Goal: Task Accomplishment & Management: Use online tool/utility

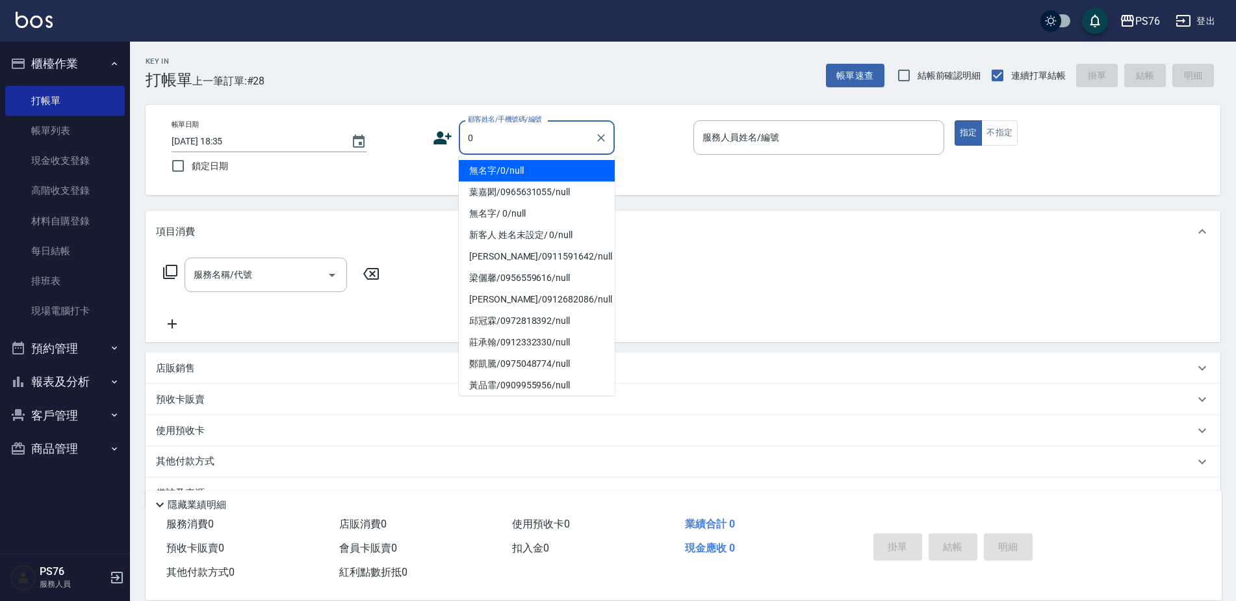
type input "無名字/0/null"
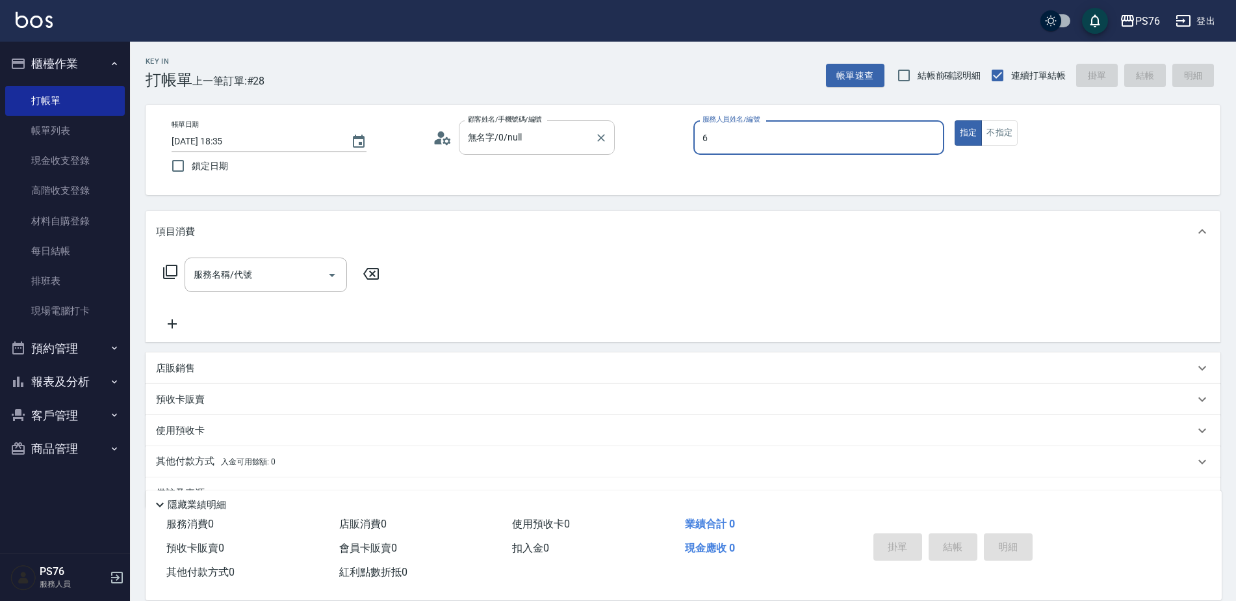
type input "洪彩娟-6"
type button "true"
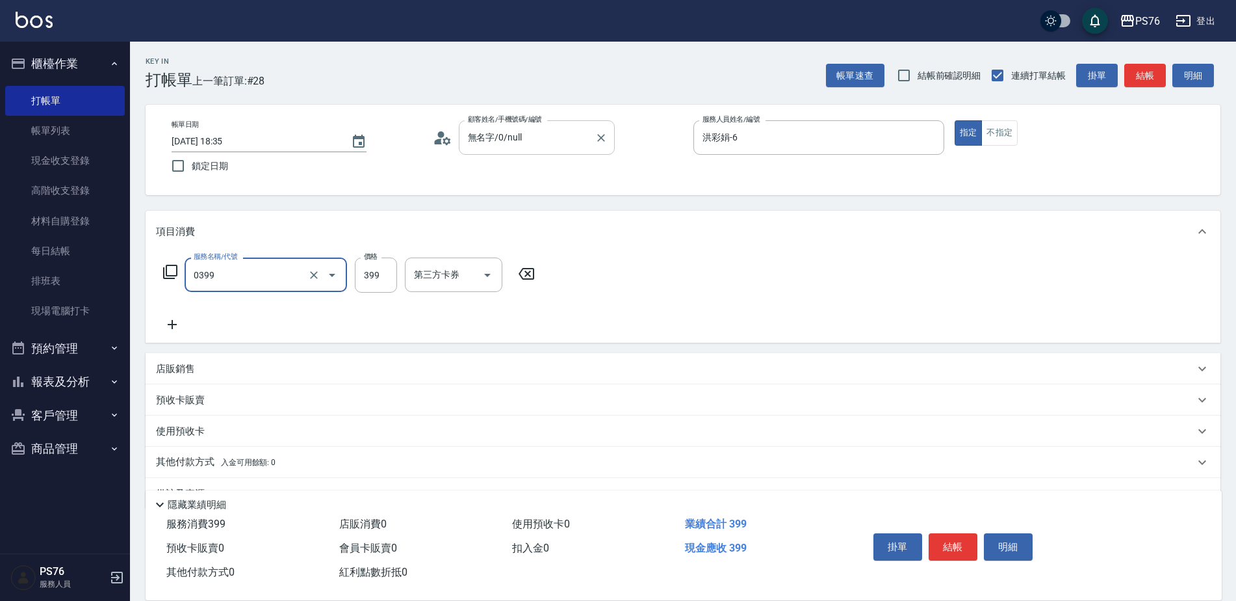
type input "海鹽399(0399)"
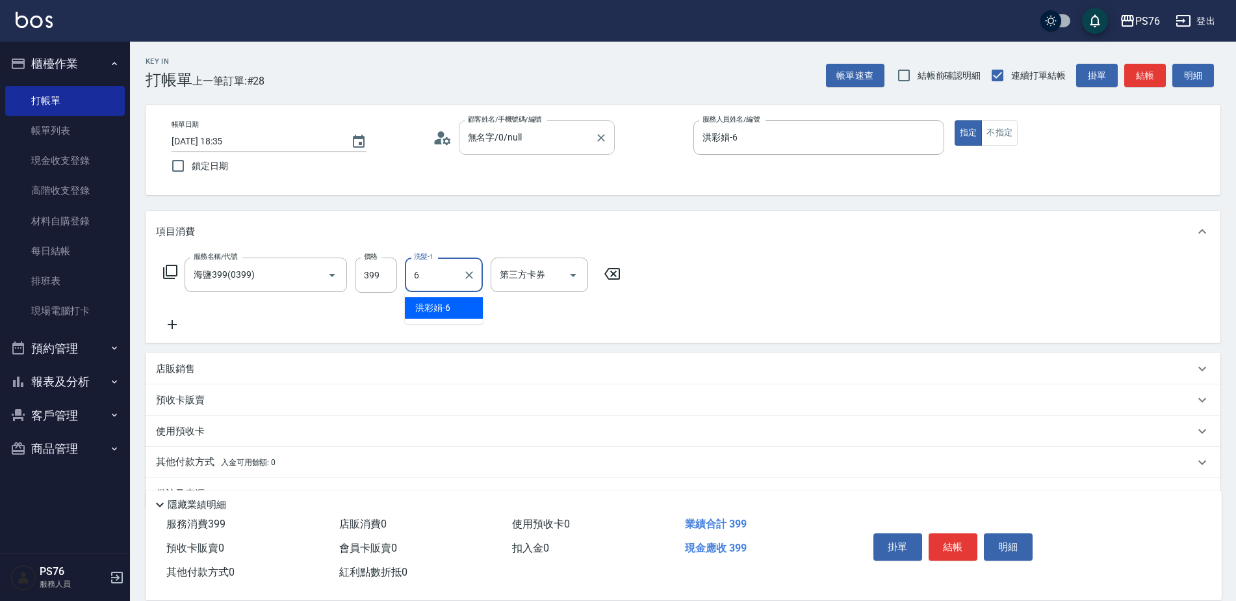
type input "洪彩娟-6"
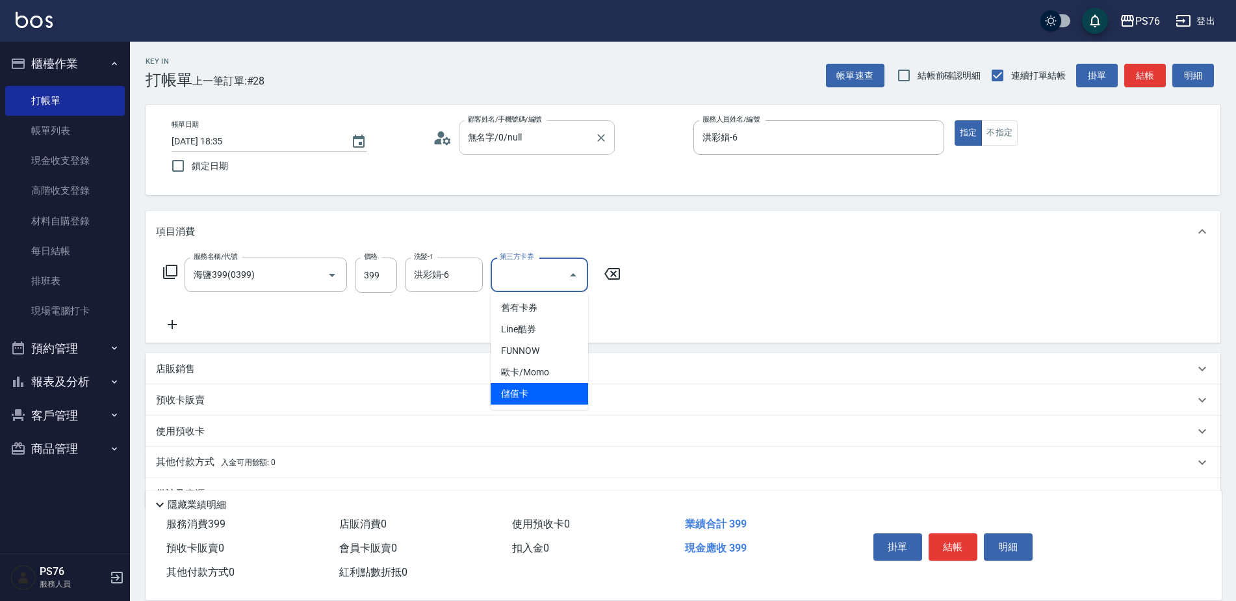
type input "儲值卡"
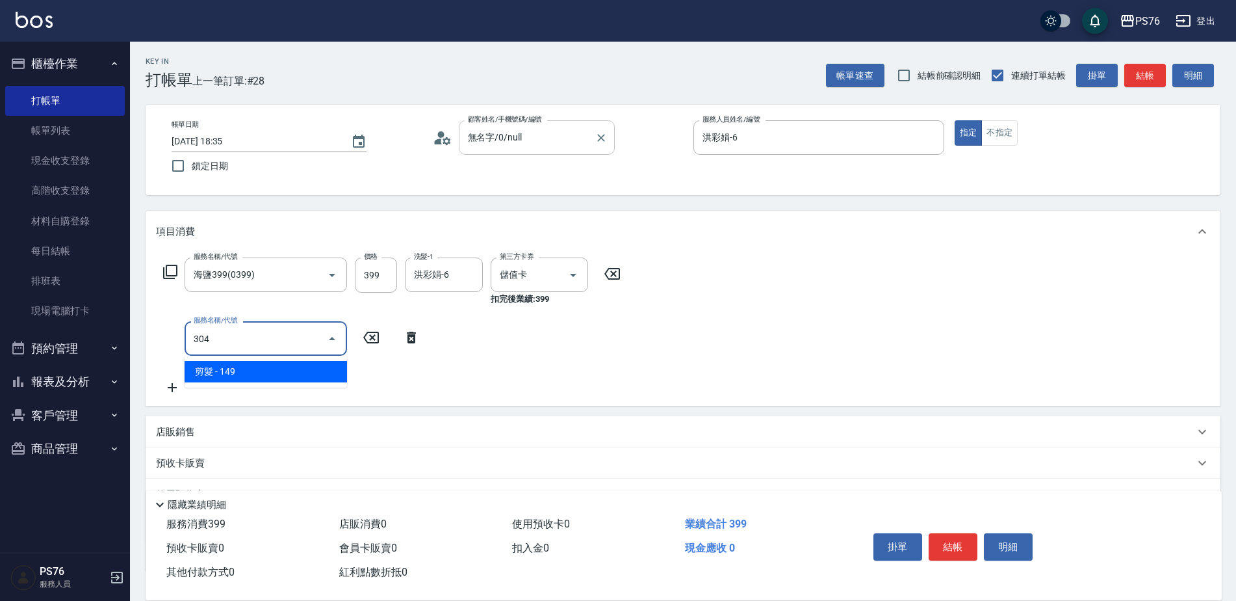
type input "剪髮(304)"
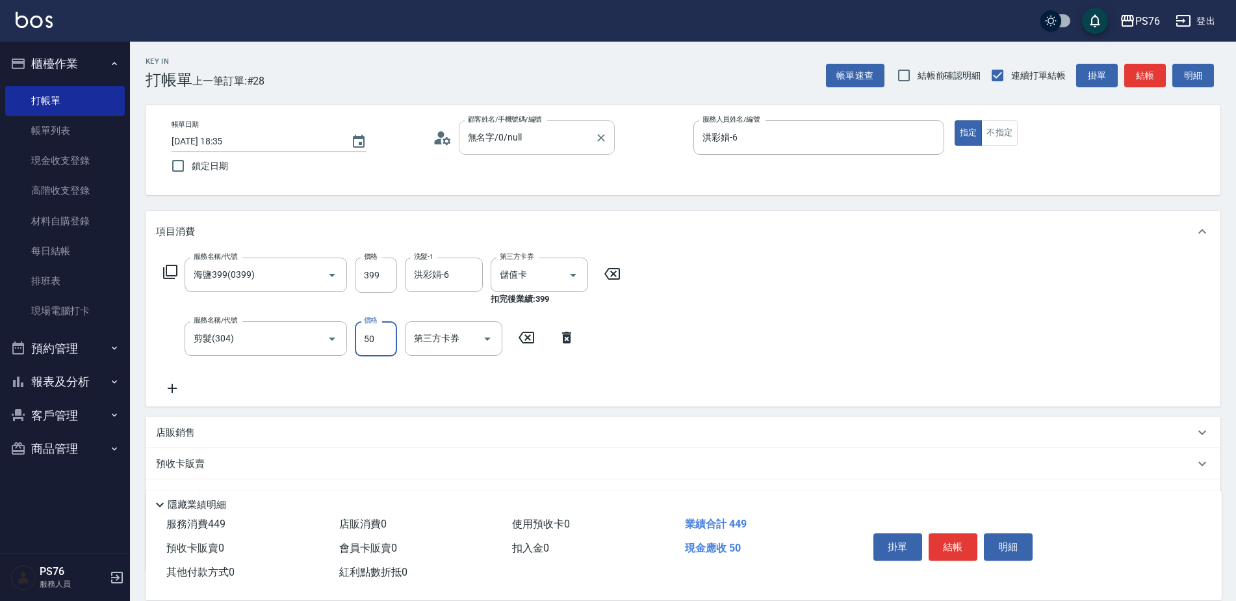
type input "50"
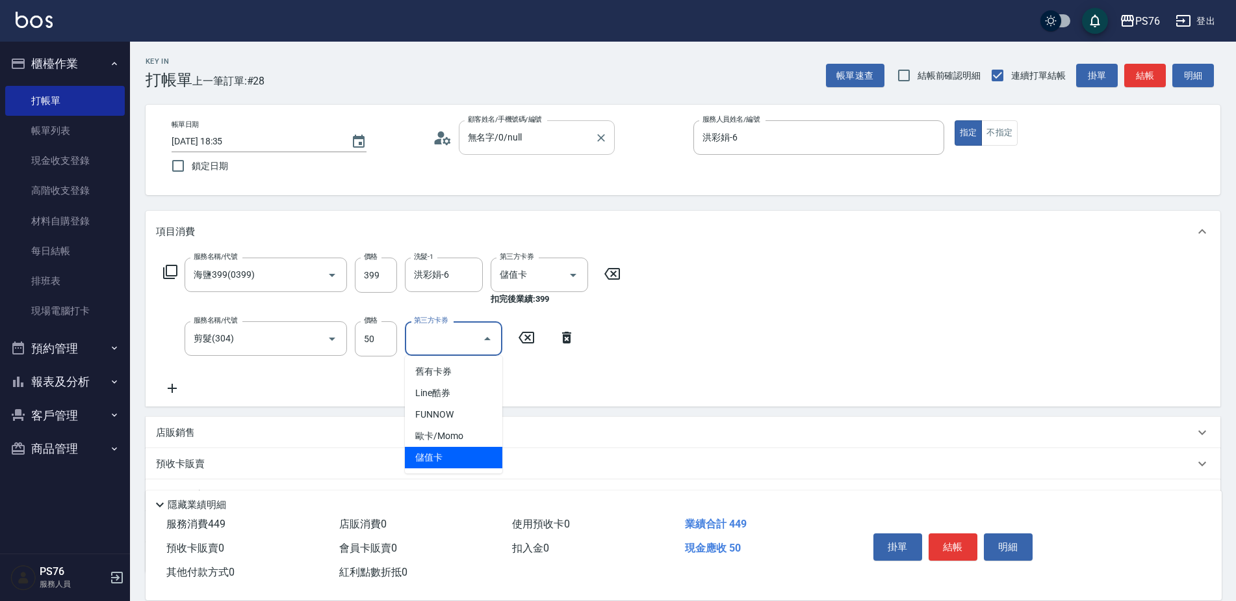
type input "儲值卡"
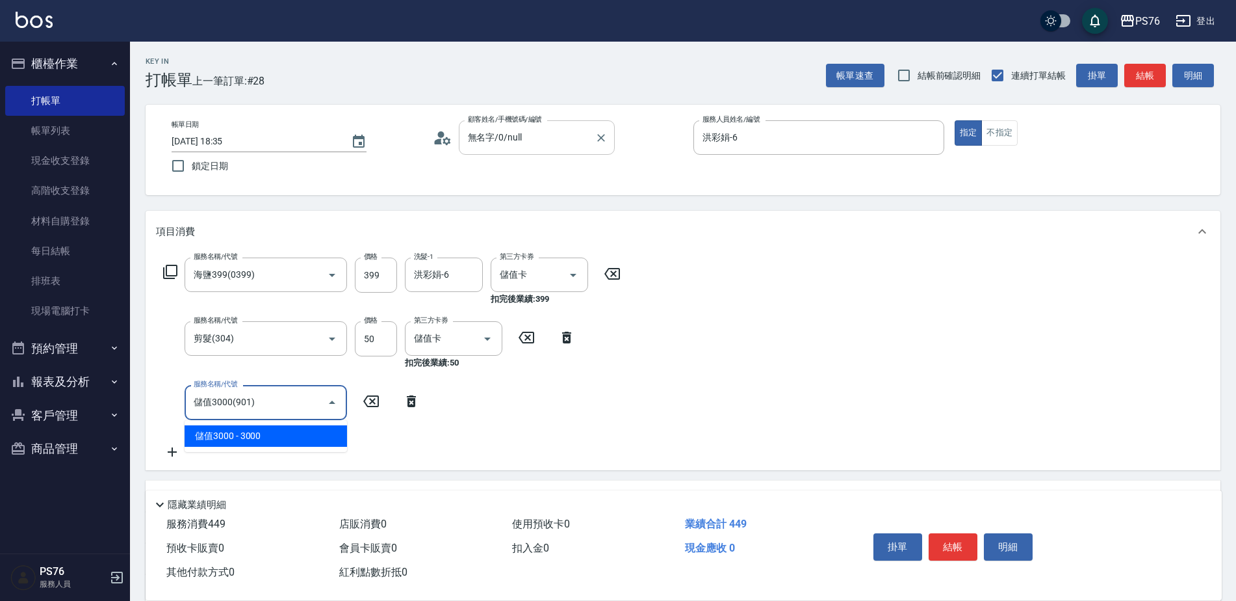
type input "儲值3000(901)"
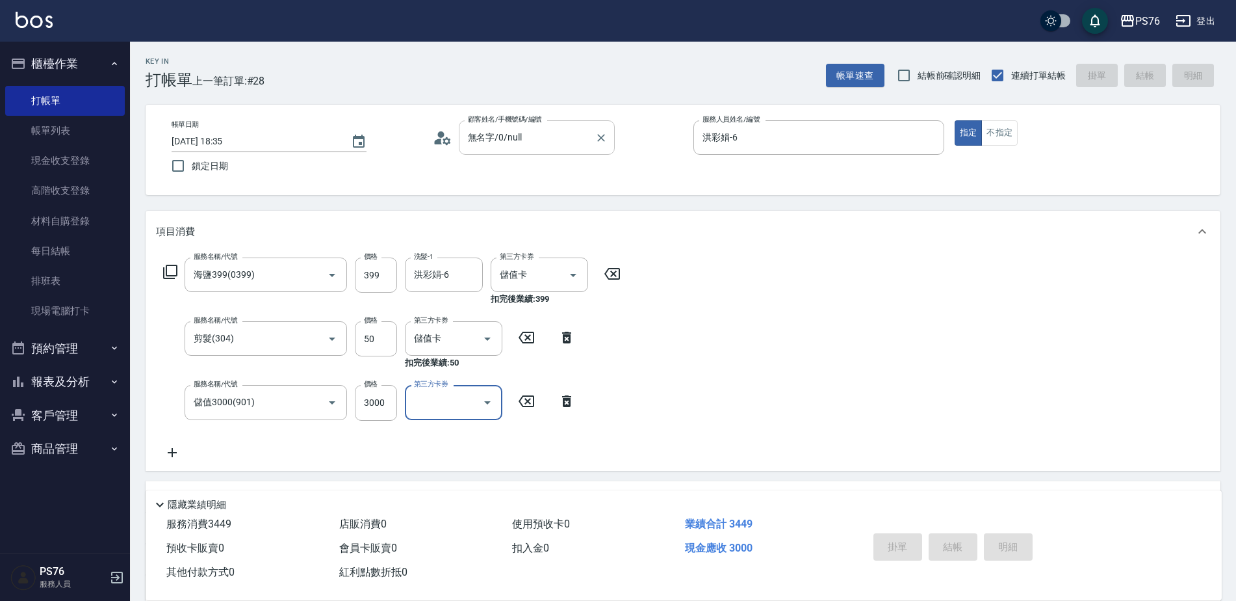
type input "[DATE] 19:32"
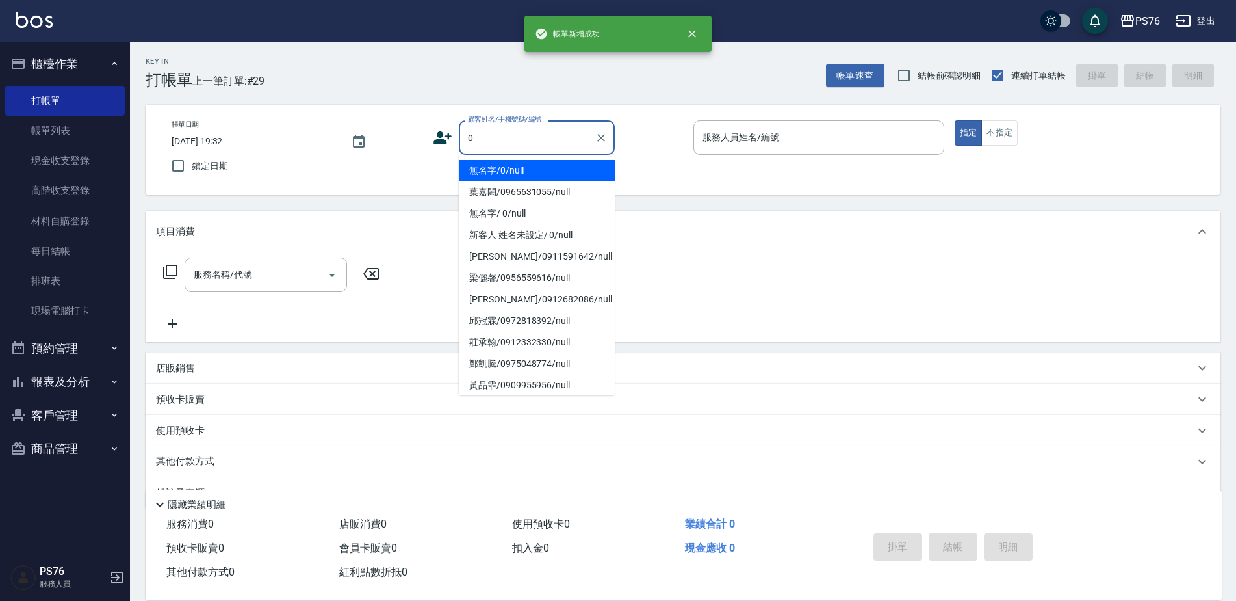
type input "無名字/0/null"
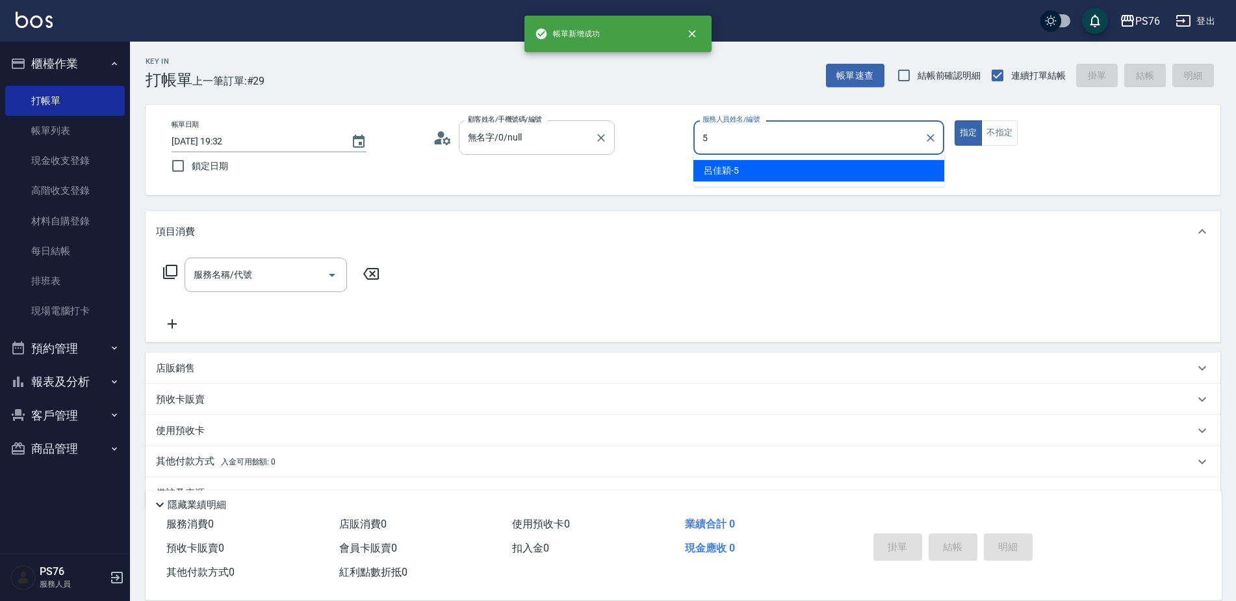
type input "呂佳穎-5"
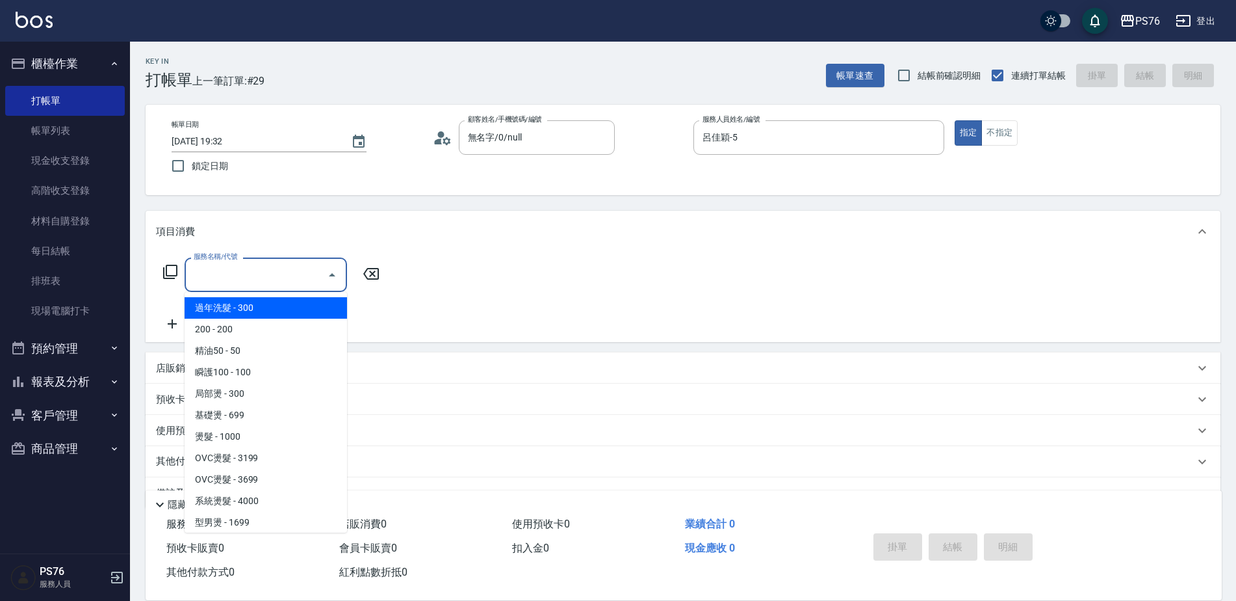
click at [261, 266] on input "服務名稱/代號" at bounding box center [255, 274] width 131 height 23
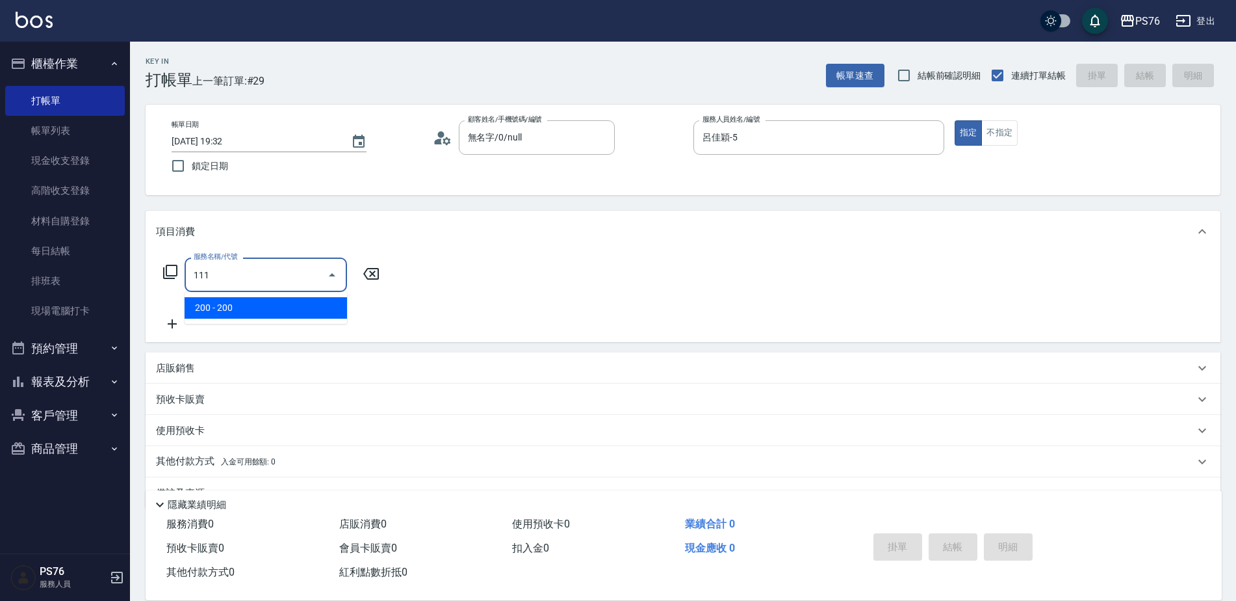
type input "200(111)"
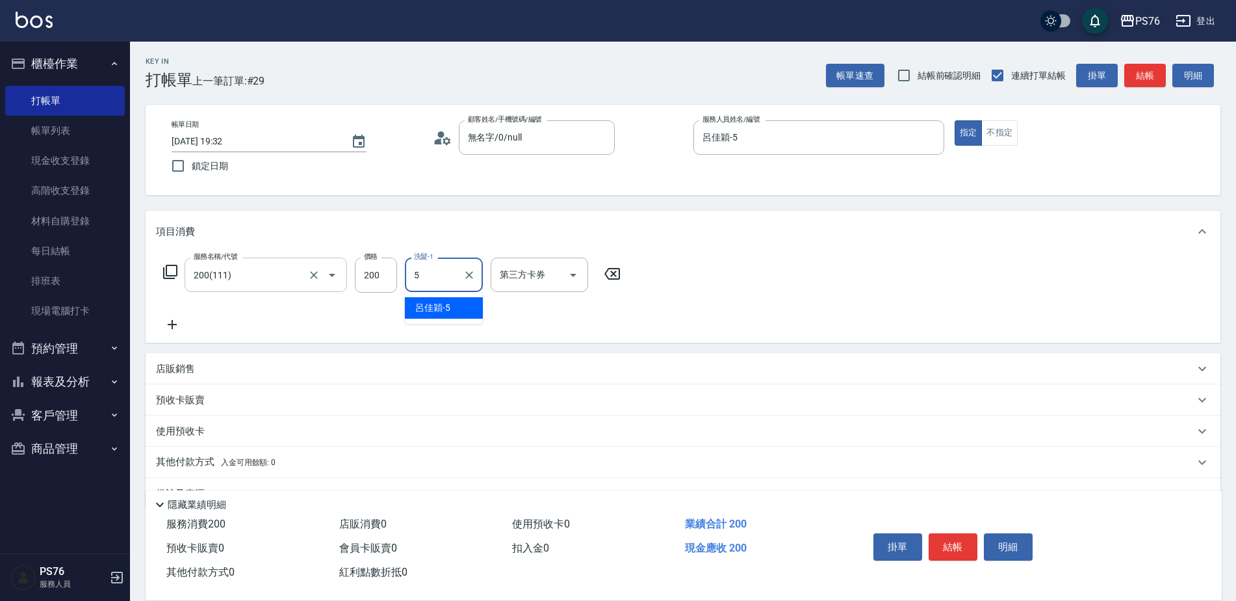
type input "呂佳穎-5"
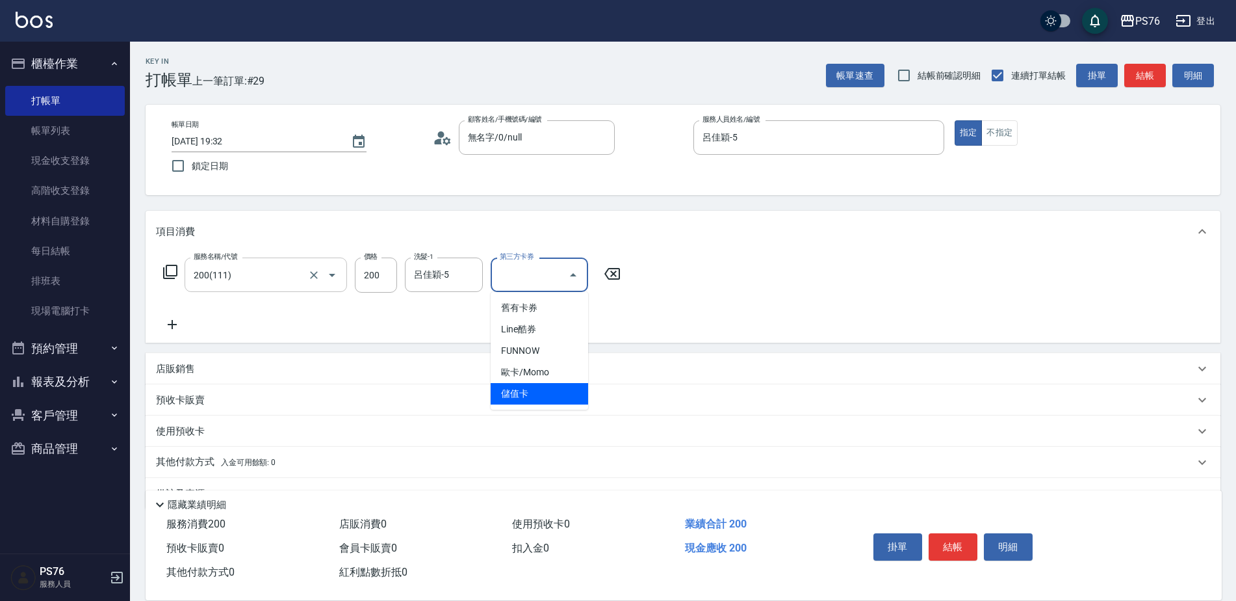
type input "儲值卡"
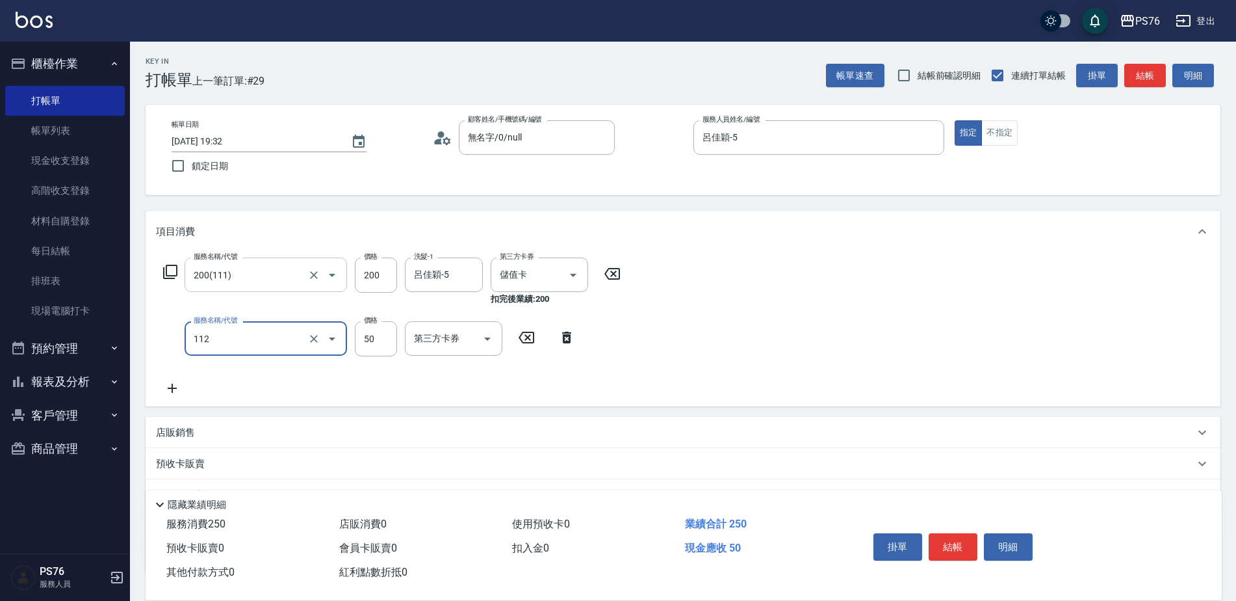
type input "精油50(112)"
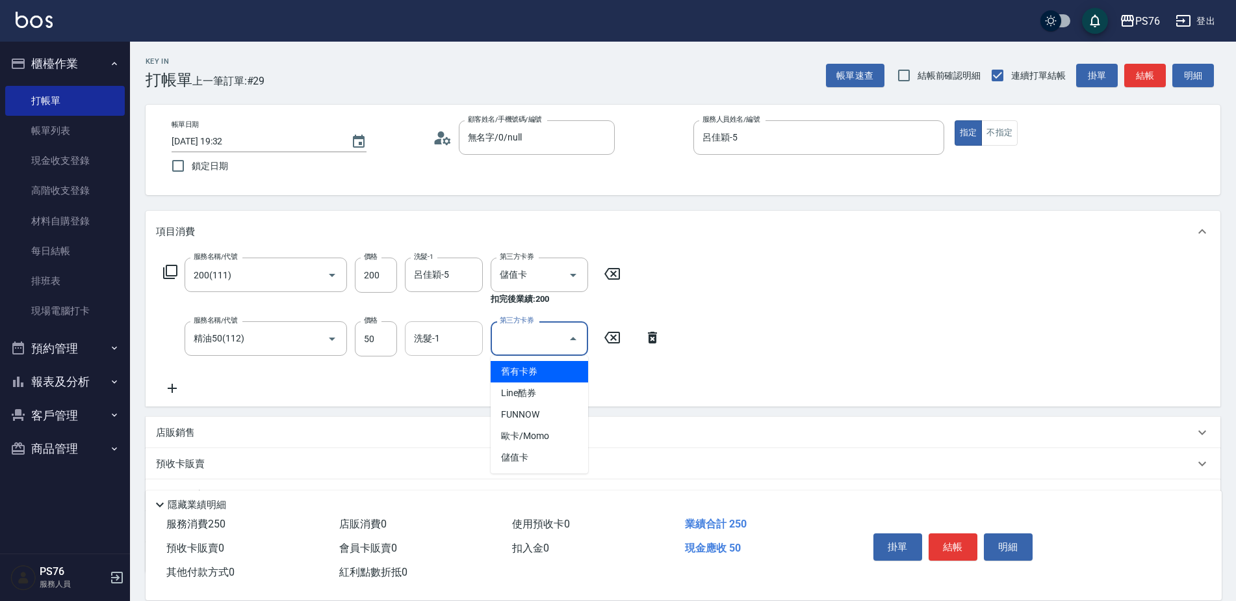
click at [479, 342] on div "洗髮-1" at bounding box center [444, 338] width 78 height 34
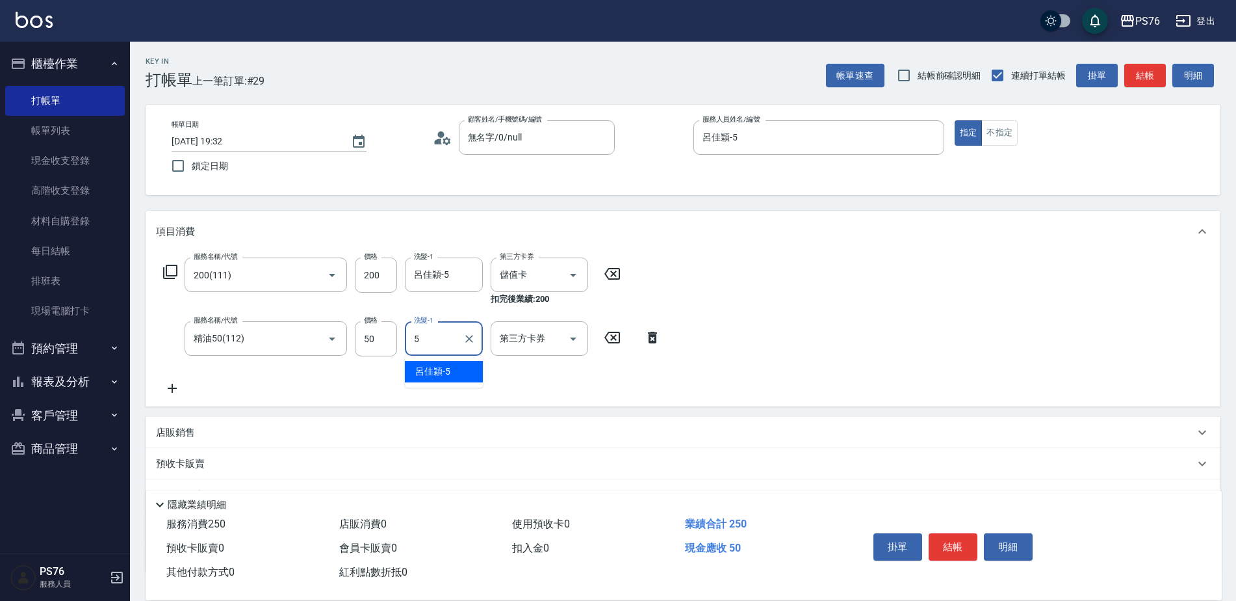
type input "呂佳穎-5"
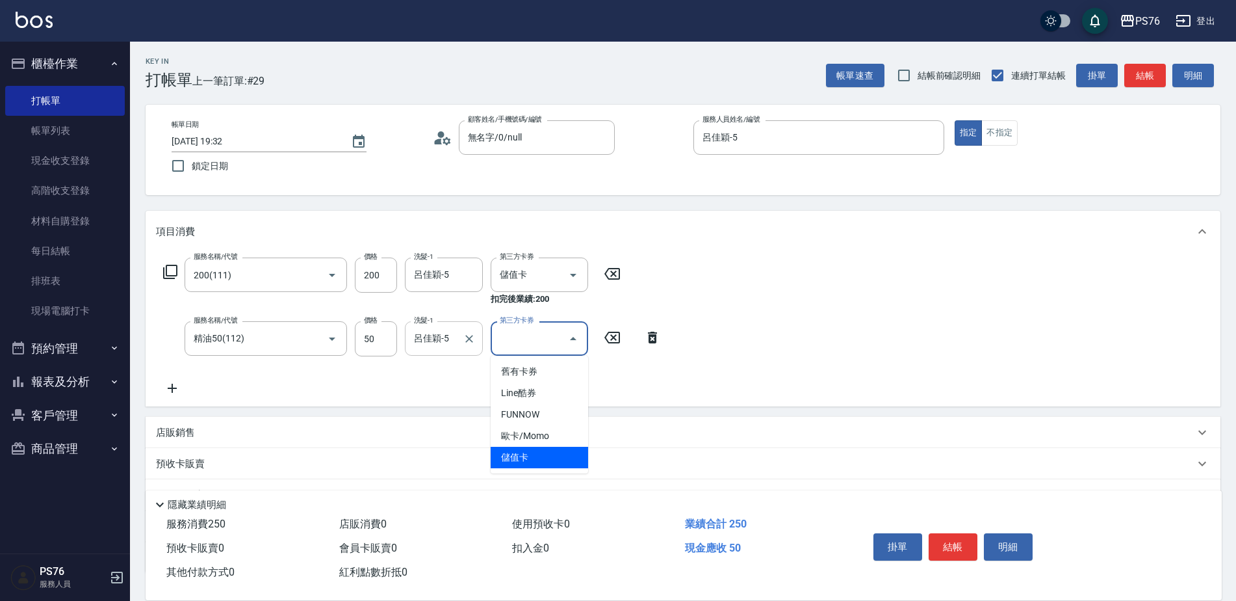
type input "儲值卡"
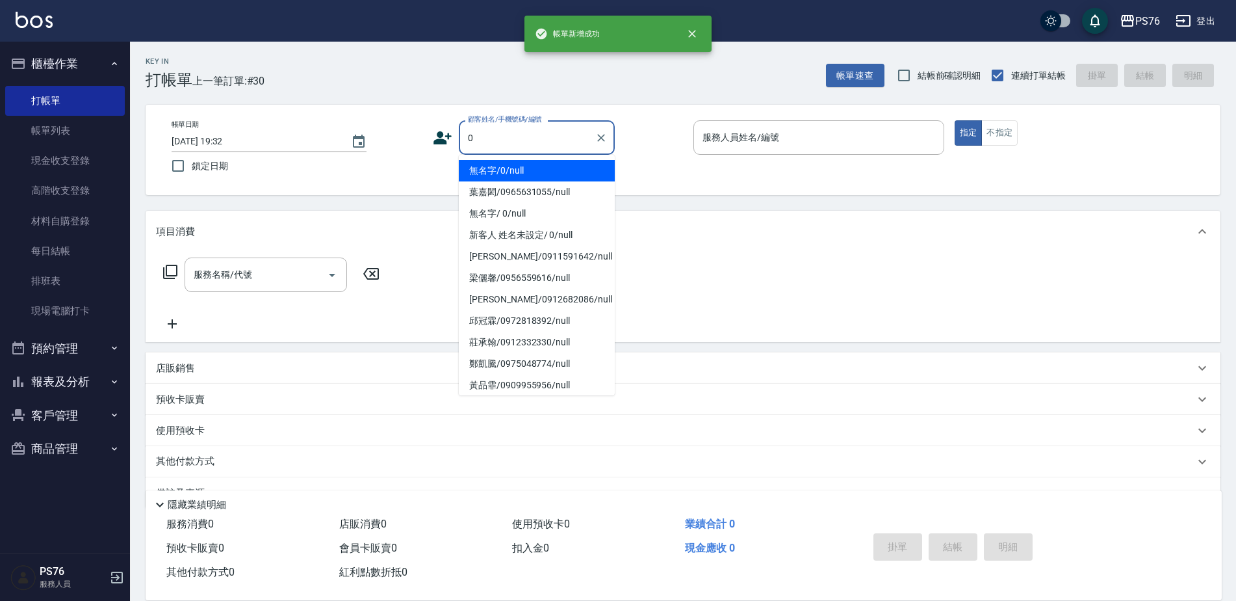
type input "無名字/0/null"
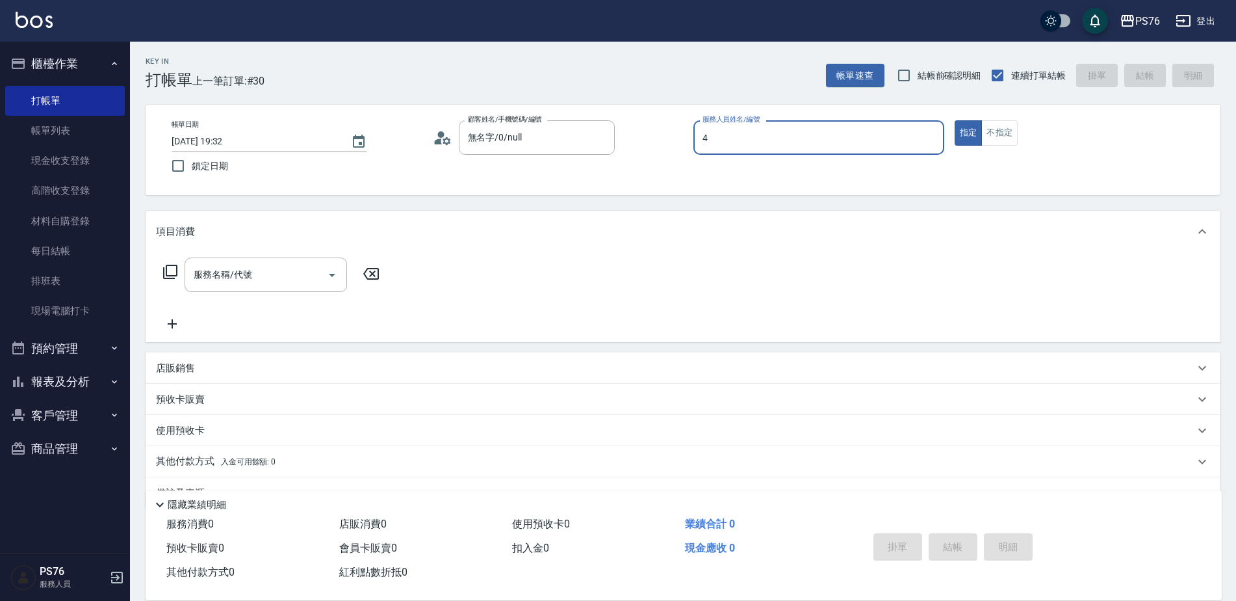
type input "蕭孟廷-4"
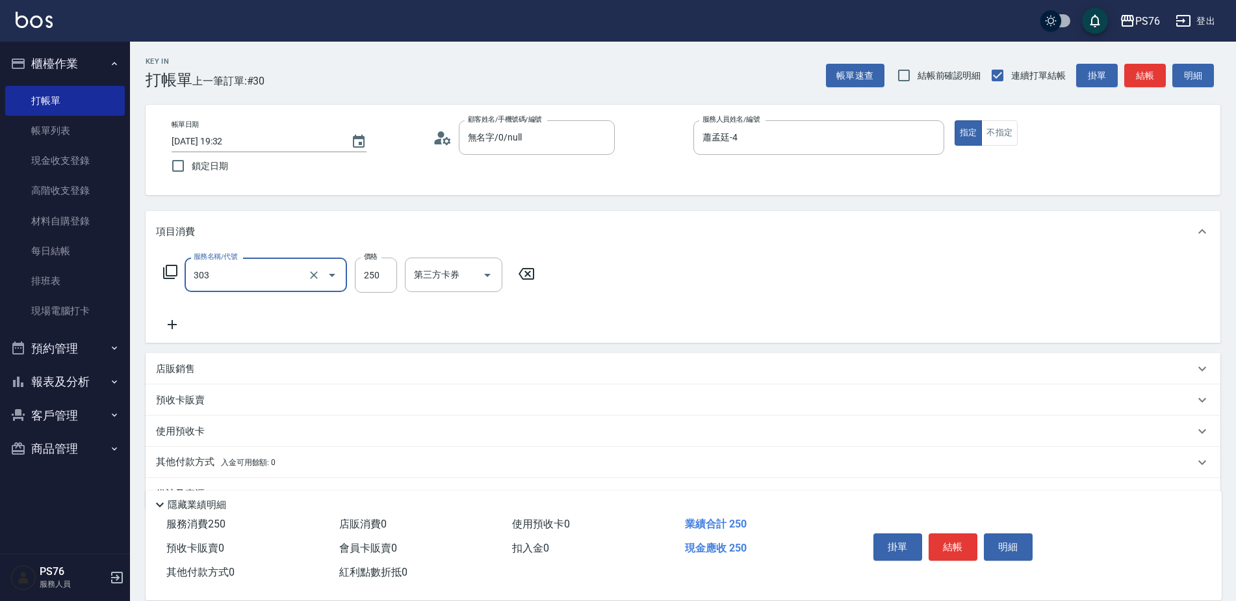
type input "剪髮(303)"
